Goal: Transaction & Acquisition: Purchase product/service

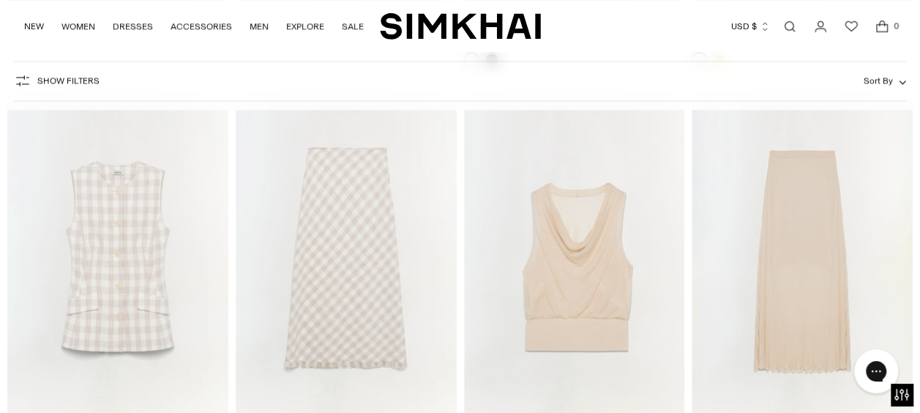
scroll to position [3880, 0]
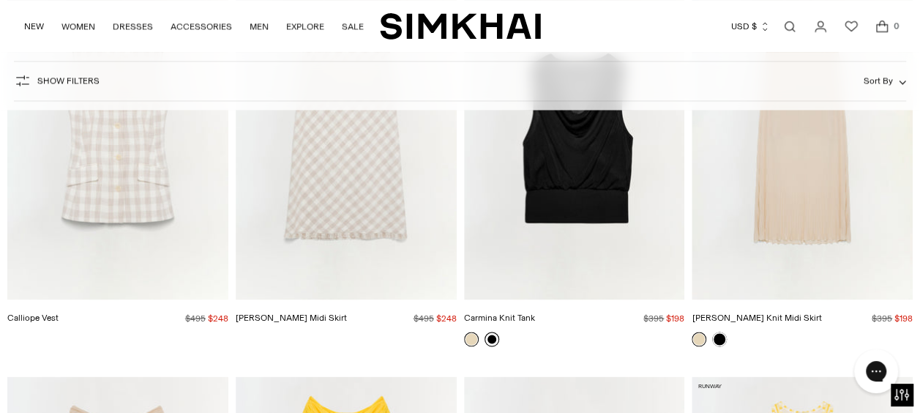
click at [494, 339] on link at bounding box center [492, 339] width 15 height 15
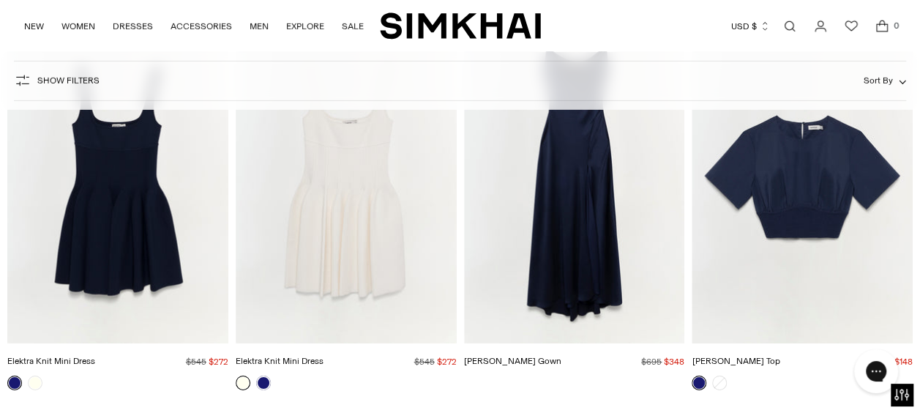
scroll to position [5061, 0]
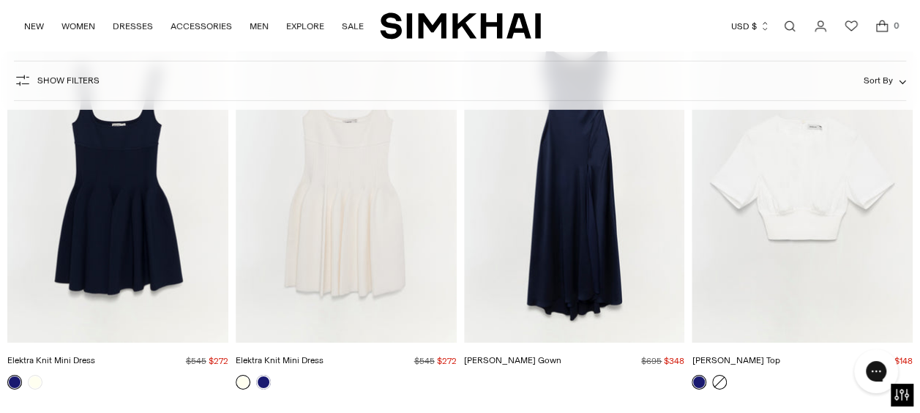
click at [718, 381] on link at bounding box center [719, 382] width 15 height 15
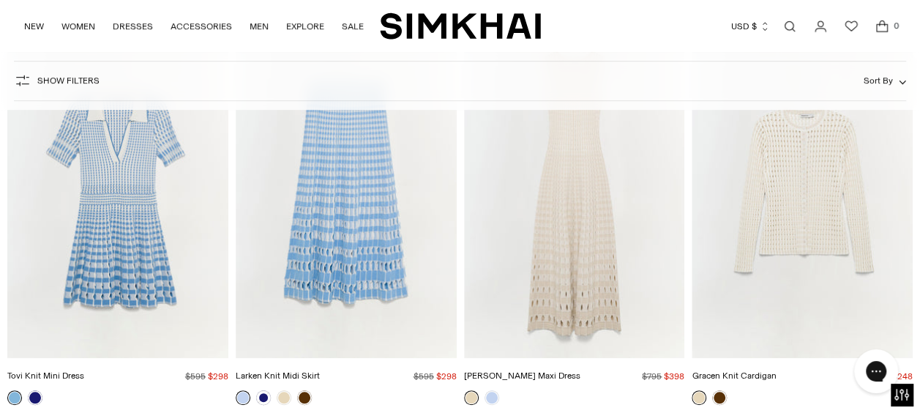
scroll to position [8715, 0]
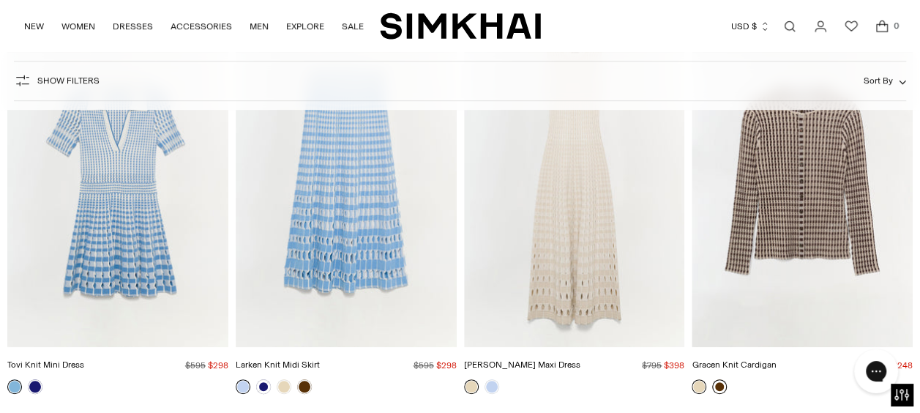
click at [723, 384] on link at bounding box center [719, 386] width 15 height 15
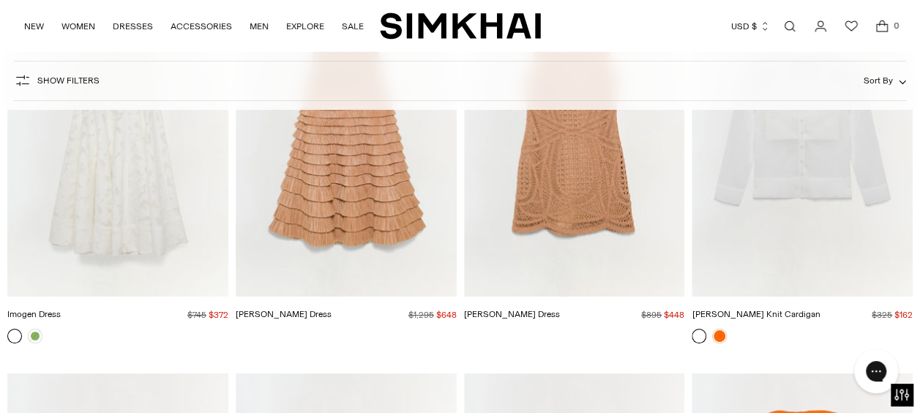
scroll to position [13583, 0]
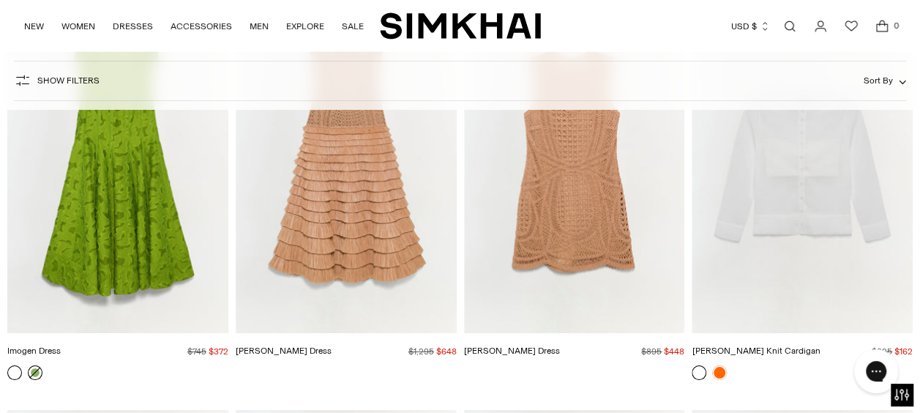
click at [38, 367] on link at bounding box center [35, 372] width 15 height 15
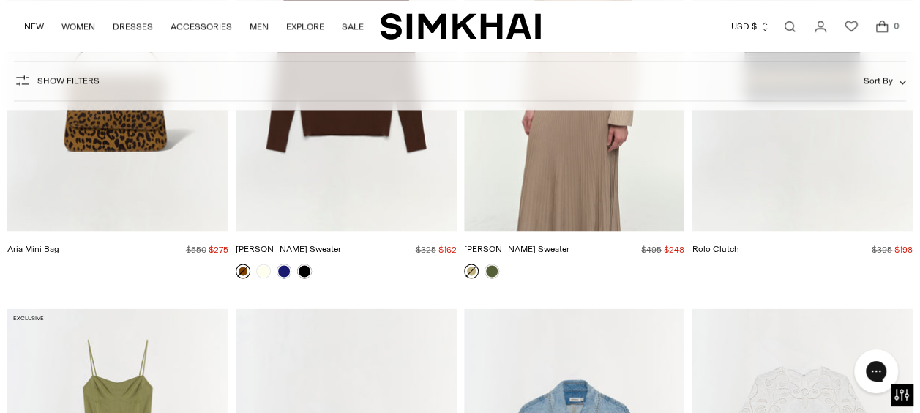
scroll to position [14909, 0]
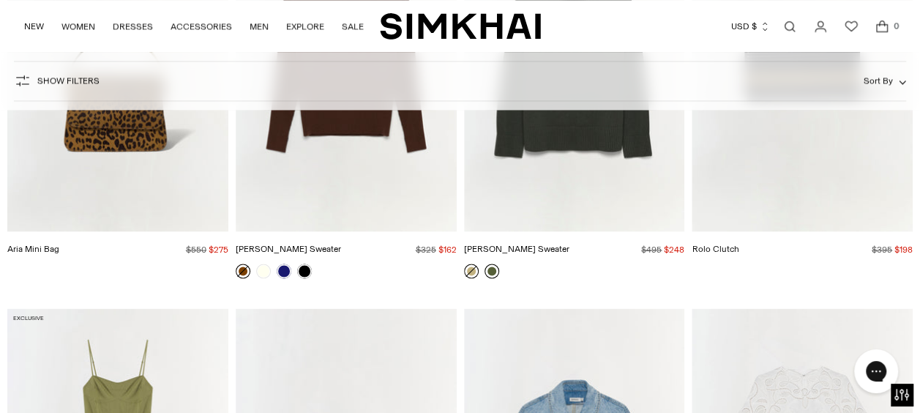
click at [492, 263] on link at bounding box center [492, 270] width 15 height 15
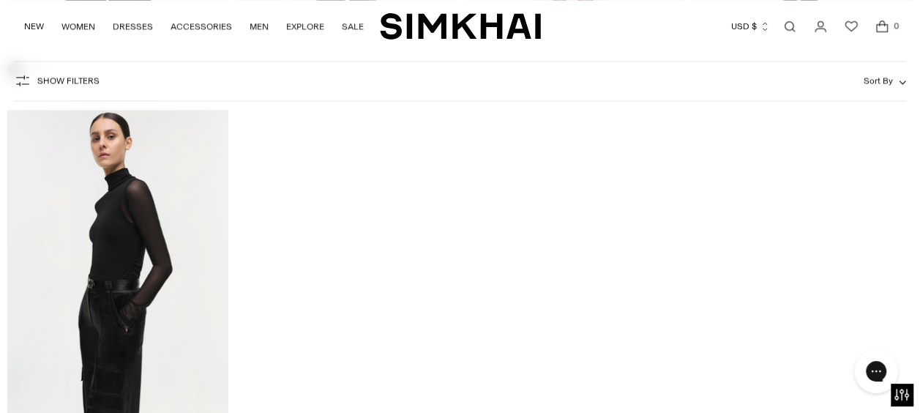
scroll to position [20418, 0]
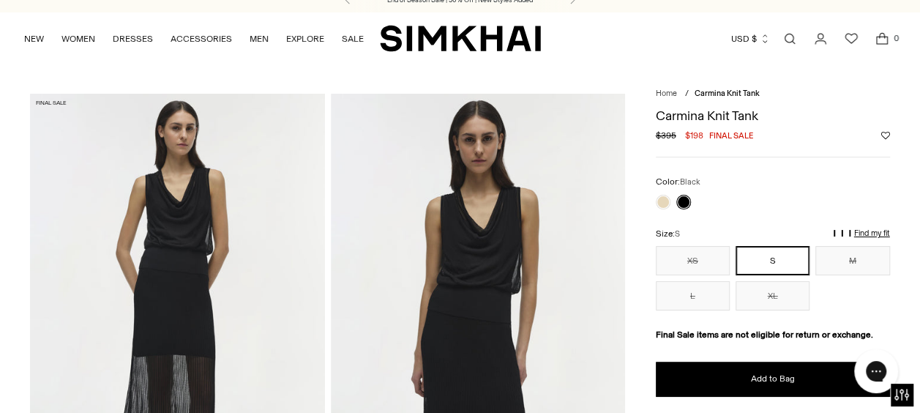
scroll to position [12, 0]
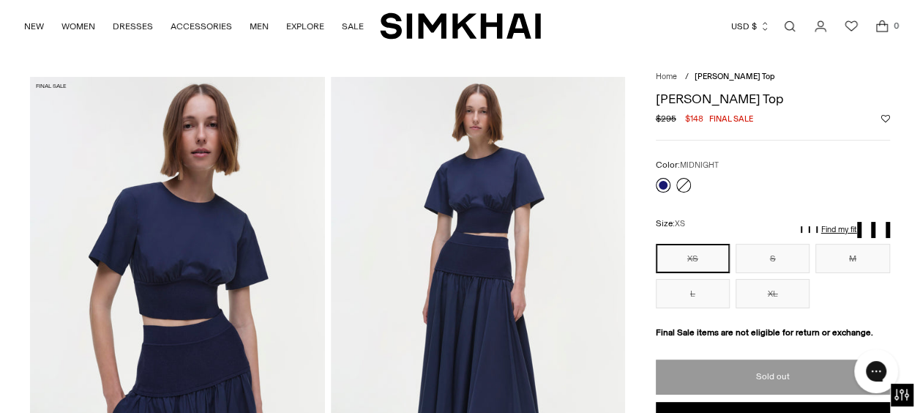
click at [669, 183] on link at bounding box center [663, 185] width 15 height 15
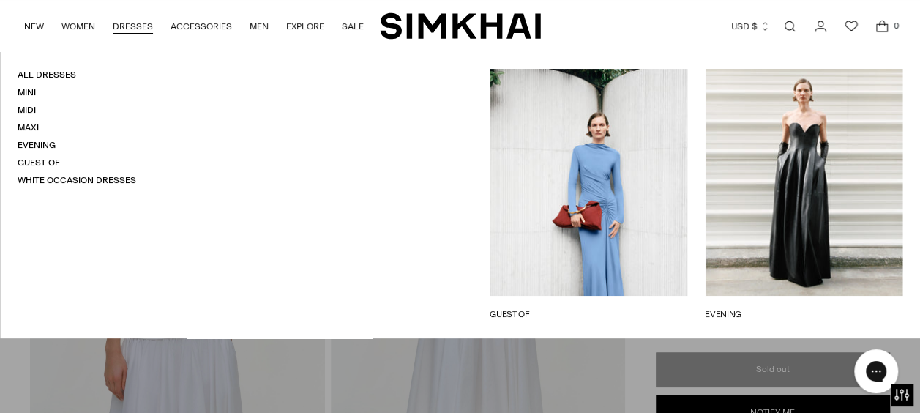
scroll to position [195, 0]
